Goal: Information Seeking & Learning: Find specific page/section

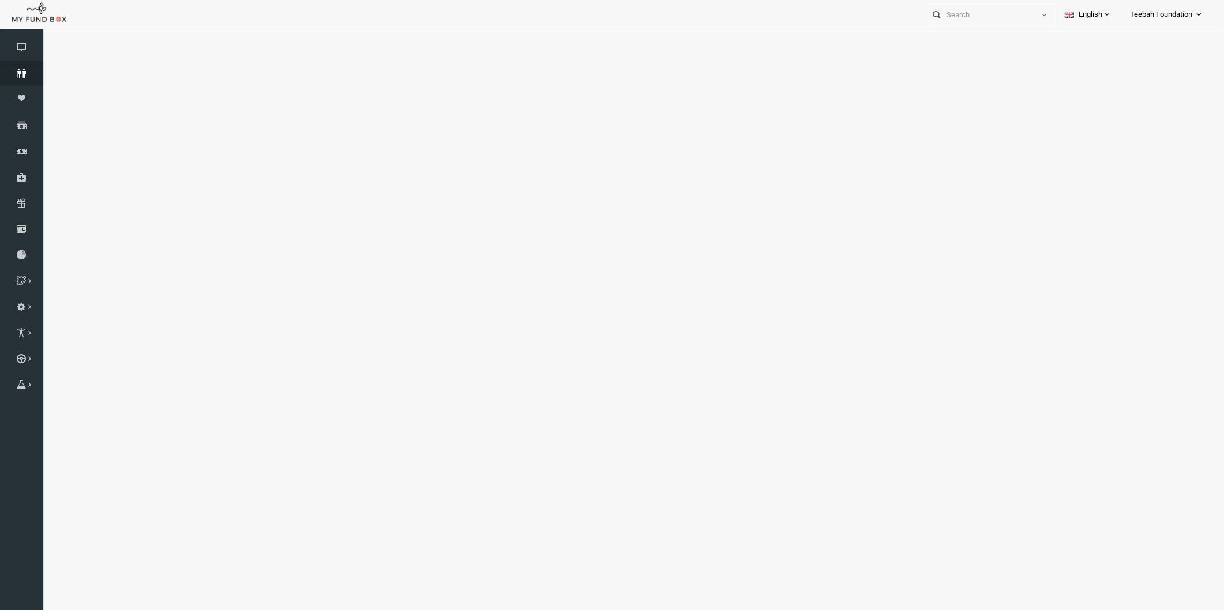
select select "100"
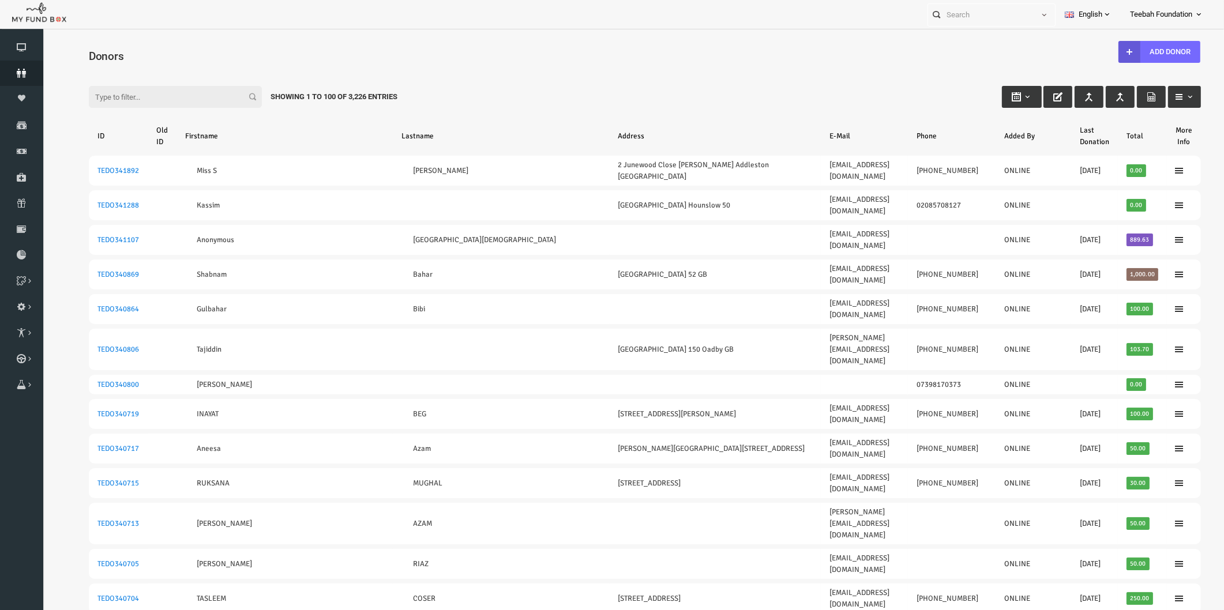
click at [24, 69] on icon at bounding box center [21, 73] width 43 height 9
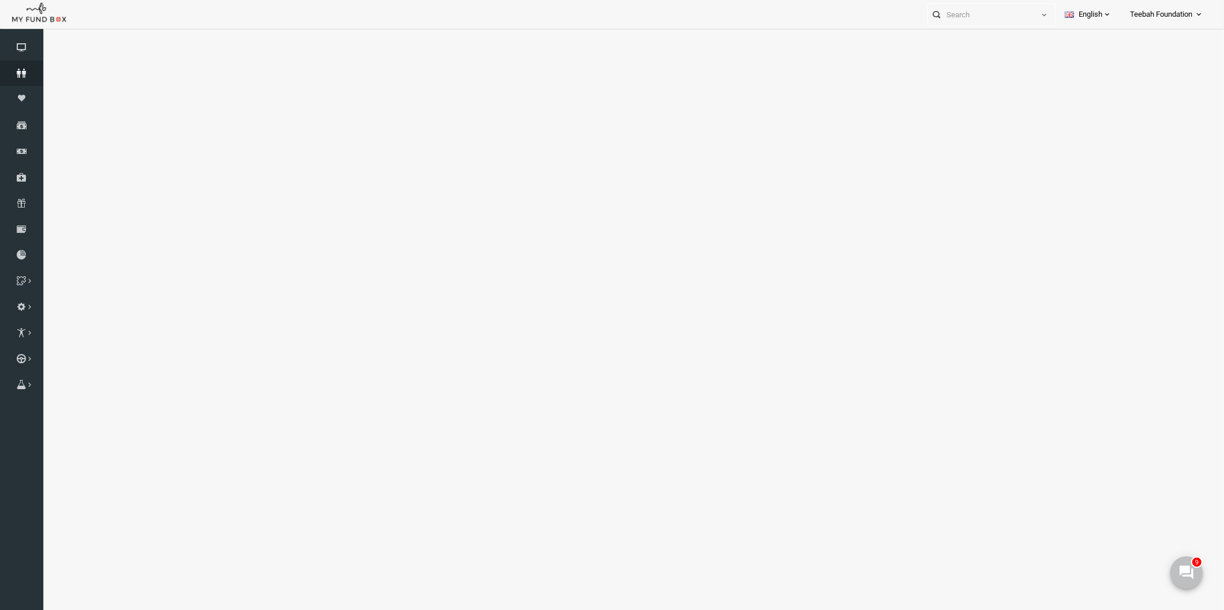
select select "100"
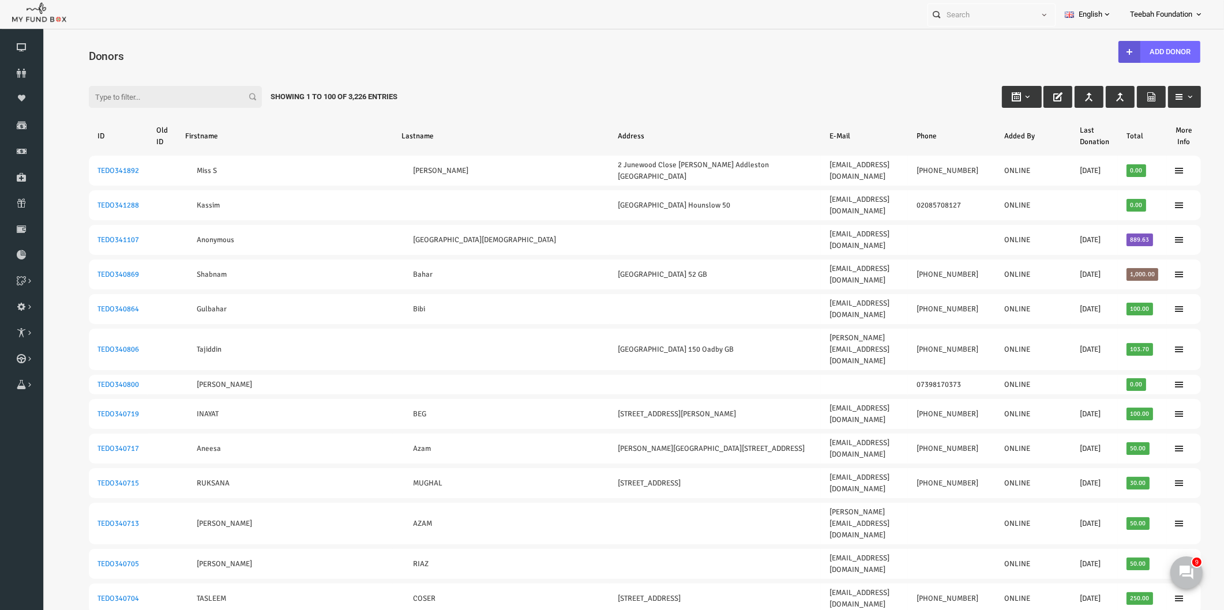
click at [448, 77] on div "Filter: Showing 1 to 100 of 3,226 Entries" at bounding box center [621, 85] width 1135 height 31
drag, startPoint x: 760, startPoint y: 93, endPoint x: 948, endPoint y: 177, distance: 205.2
click at [760, 93] on div "Filter: Showing 1 to 100 of 3,226 Entries" at bounding box center [621, 85] width 1135 height 31
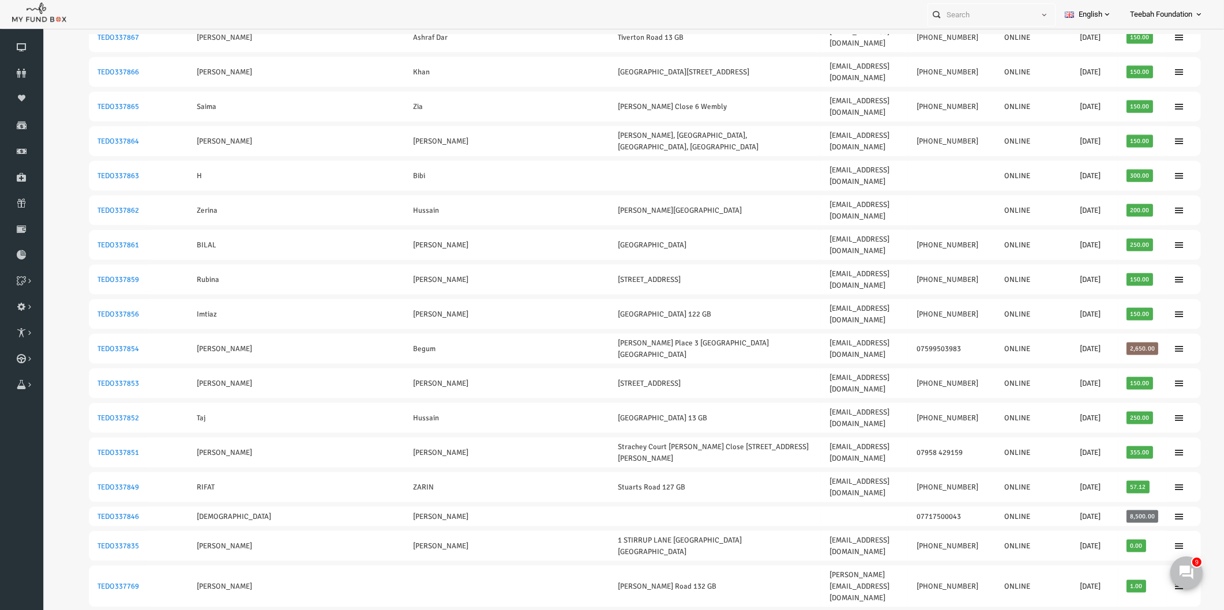
scroll to position [2054, 0]
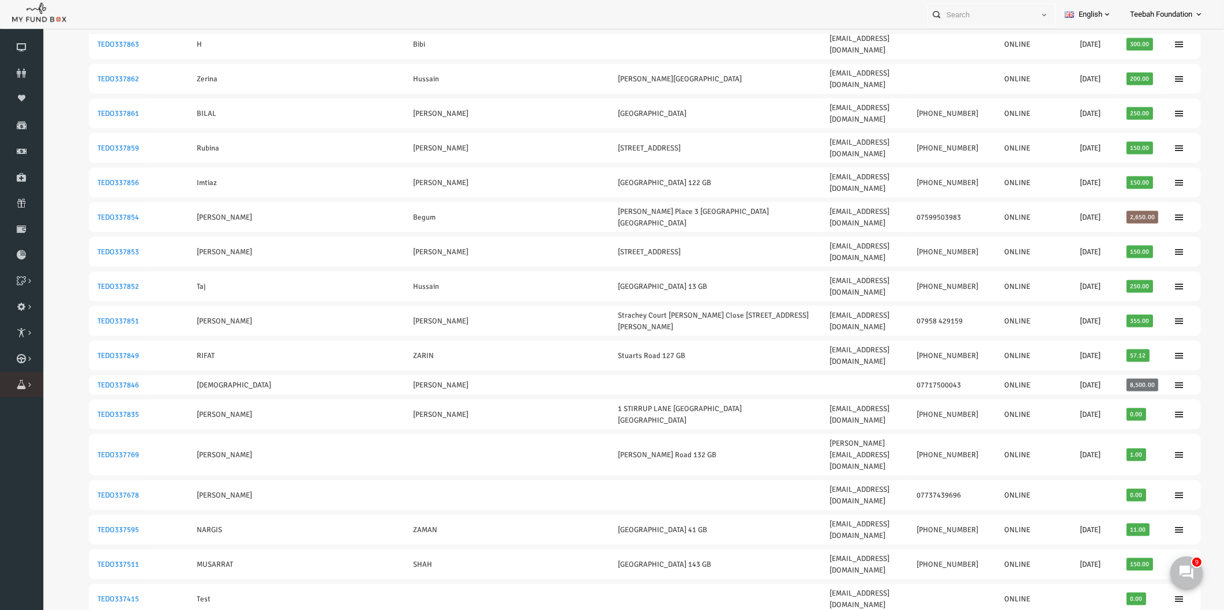
click at [0, 0] on icon at bounding box center [0, 0] width 0 height 0
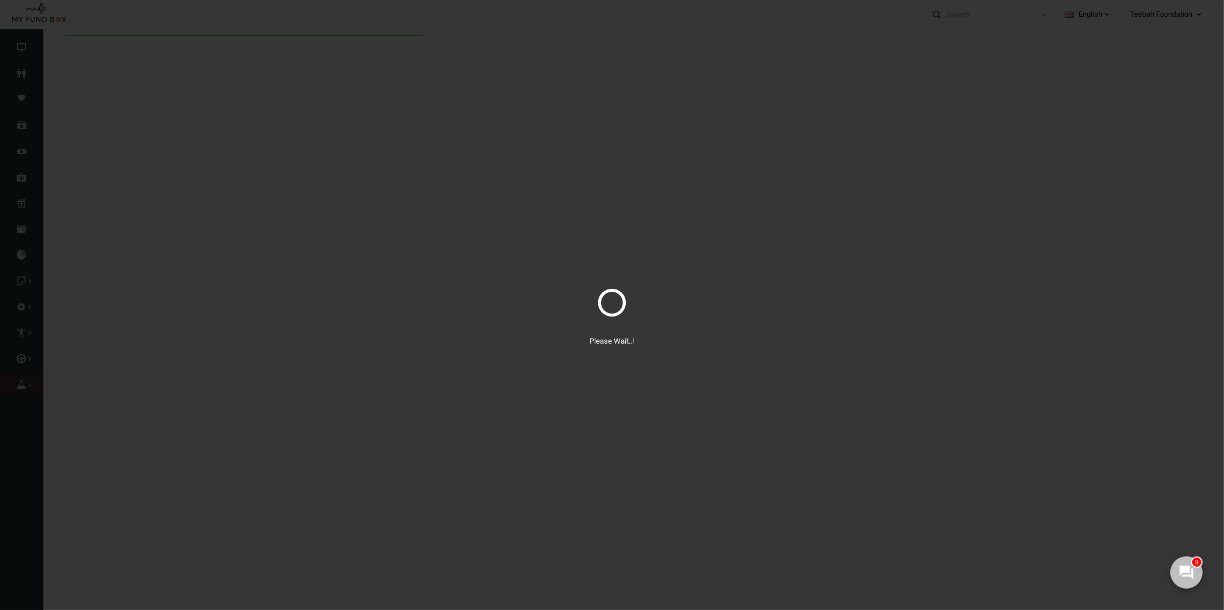
scroll to position [0, 0]
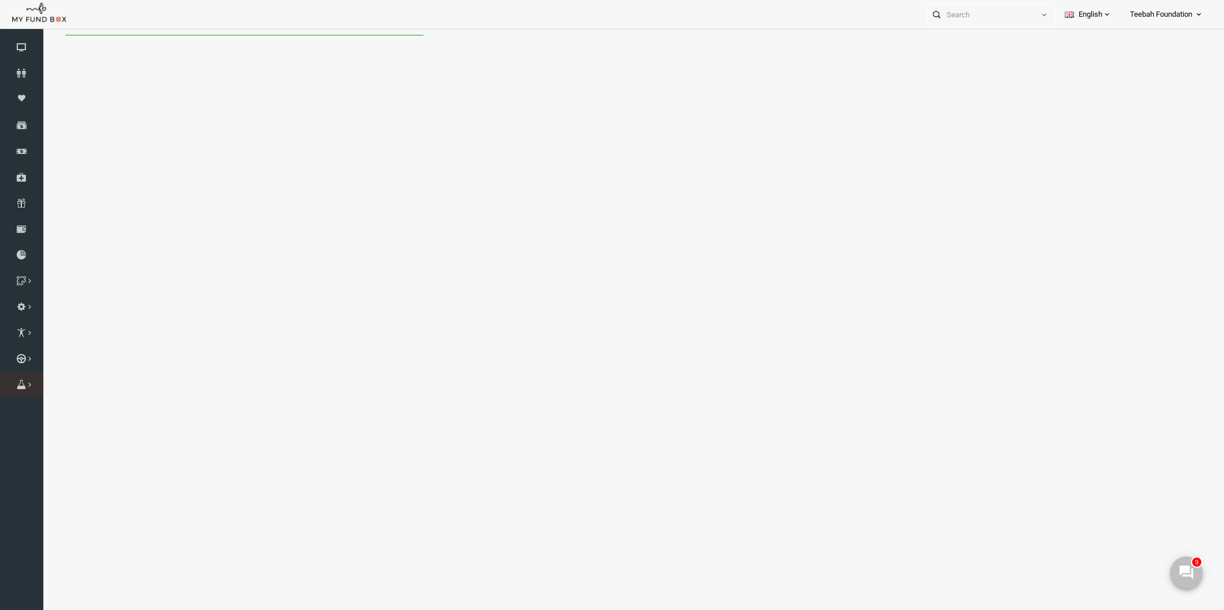
select select "100"
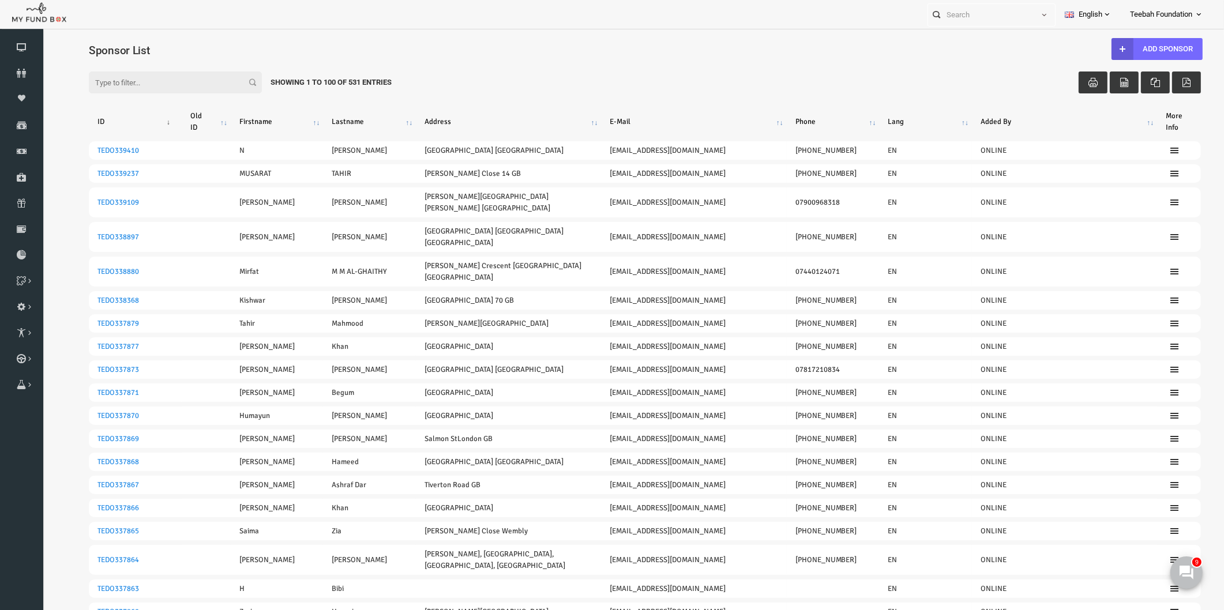
click at [693, 112] on th "E-Mail" at bounding box center [669, 122] width 185 height 30
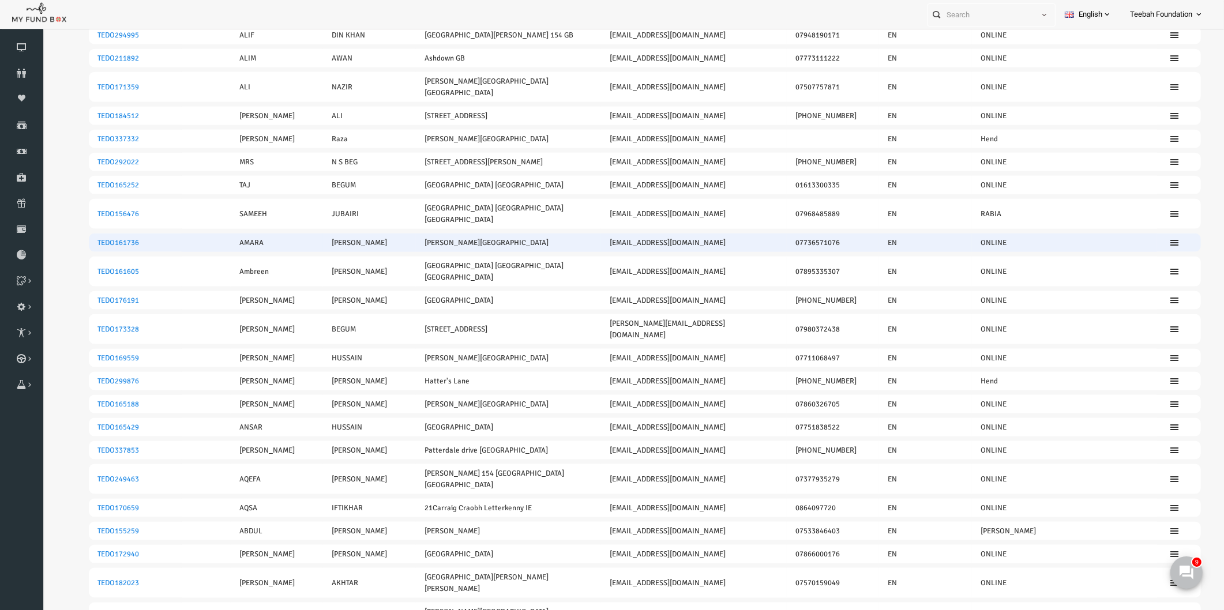
scroll to position [36, 0]
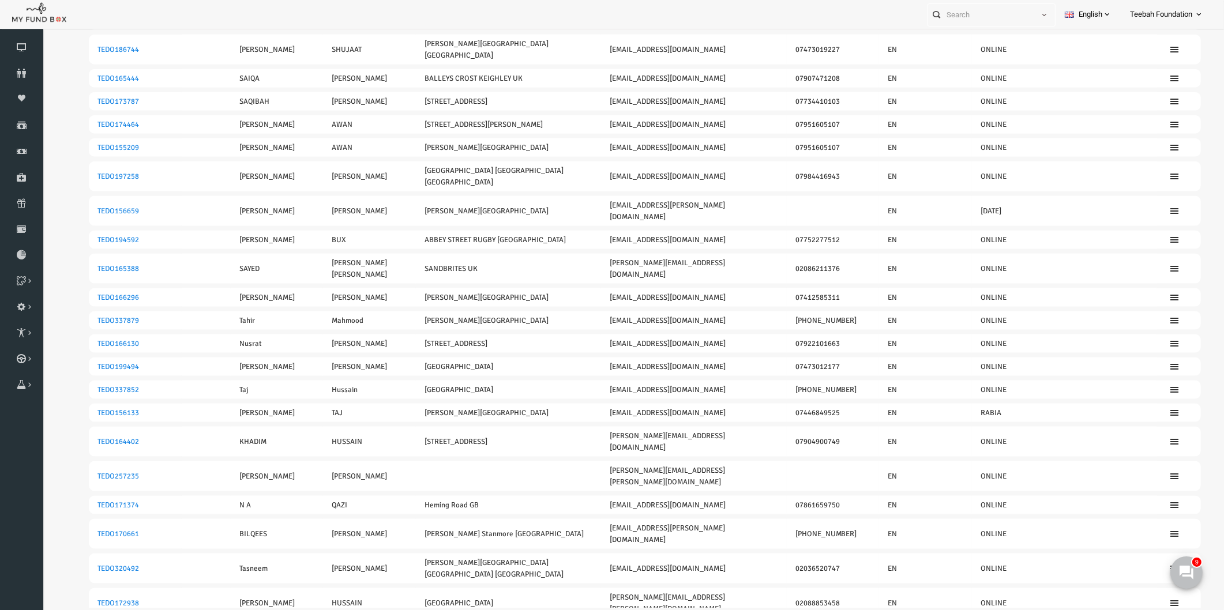
scroll to position [36, 0]
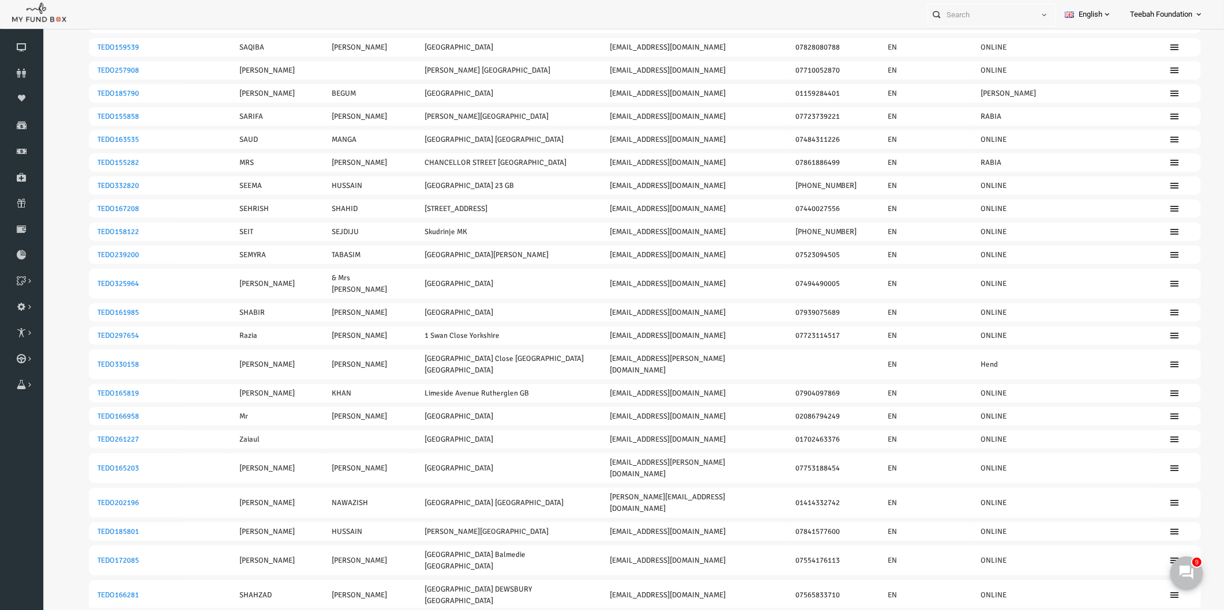
scroll to position [0, 0]
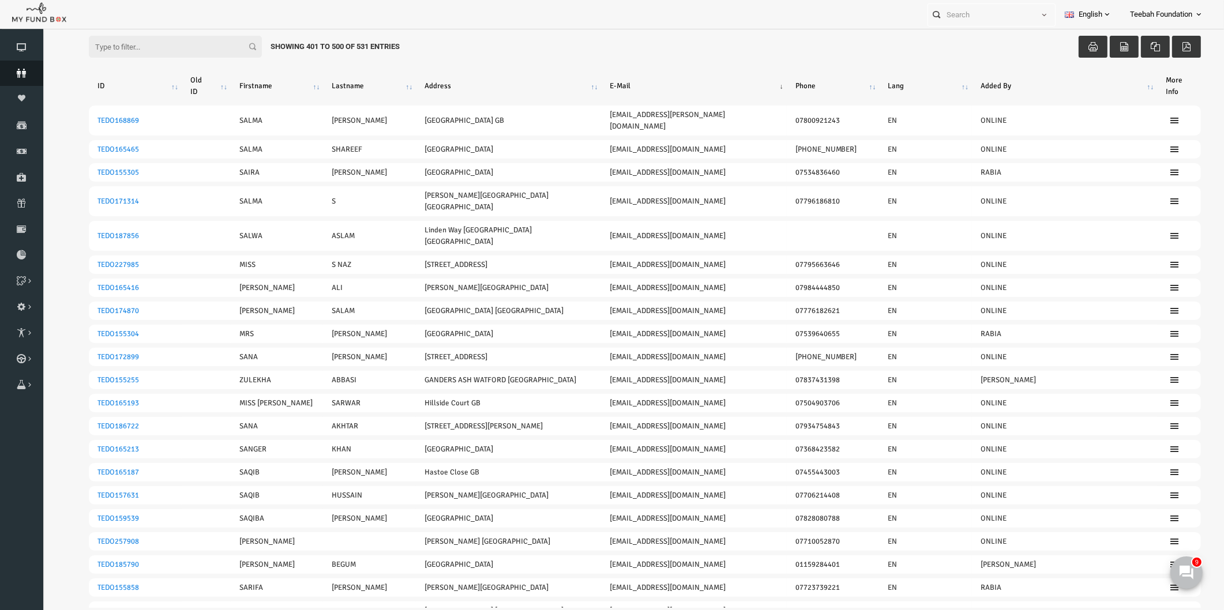
click at [21, 75] on icon at bounding box center [21, 73] width 43 height 9
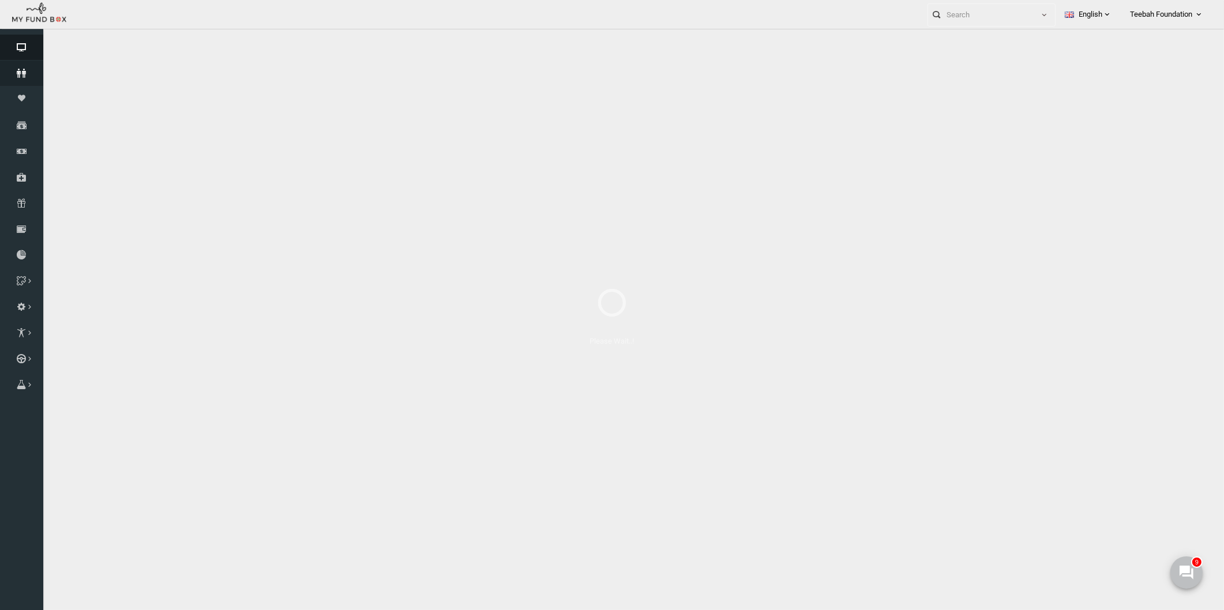
select select "100"
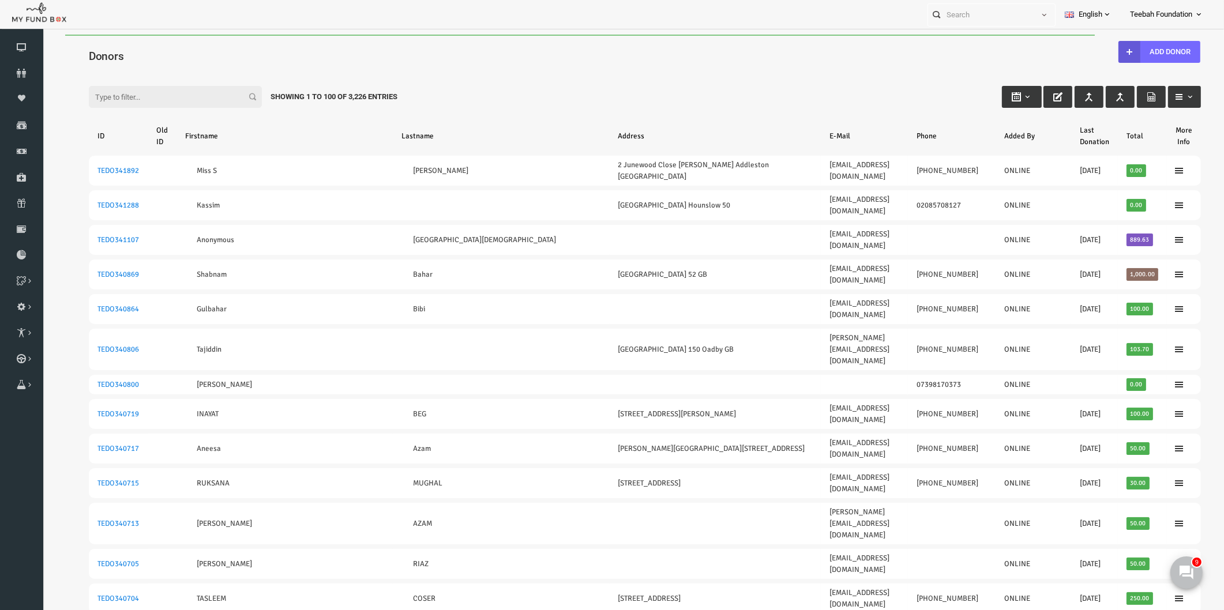
click at [548, 84] on div "Filter: Showing 1 to 100 of 3,226 Entries" at bounding box center [621, 85] width 1135 height 31
